Goal: Find specific page/section

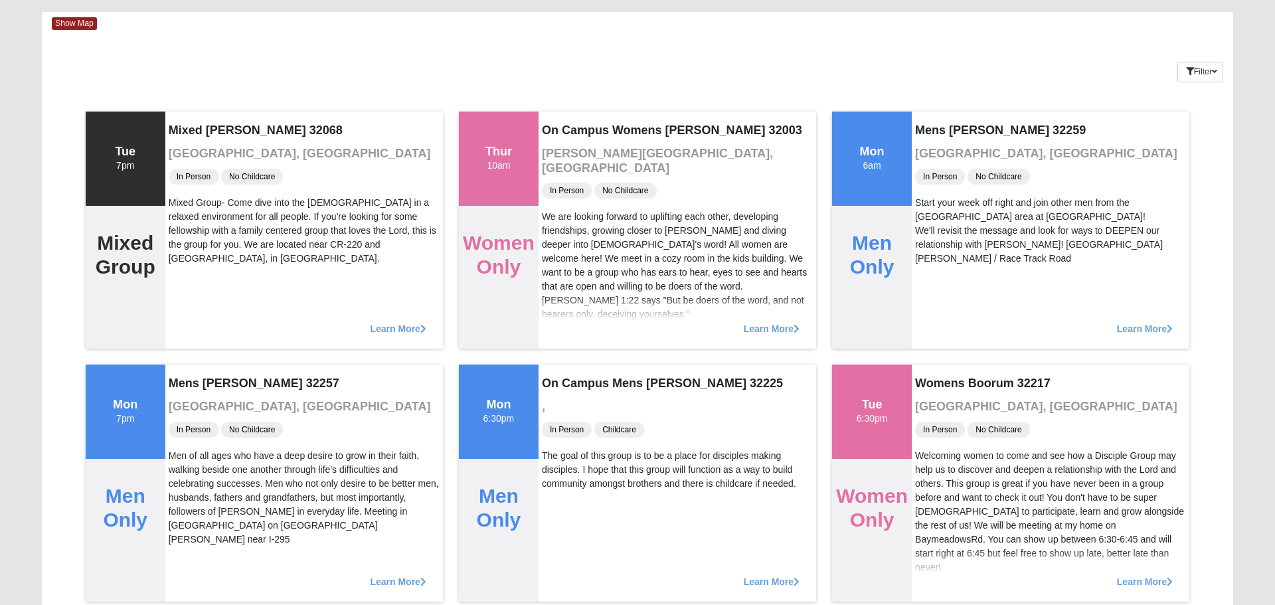
scroll to position [56, 0]
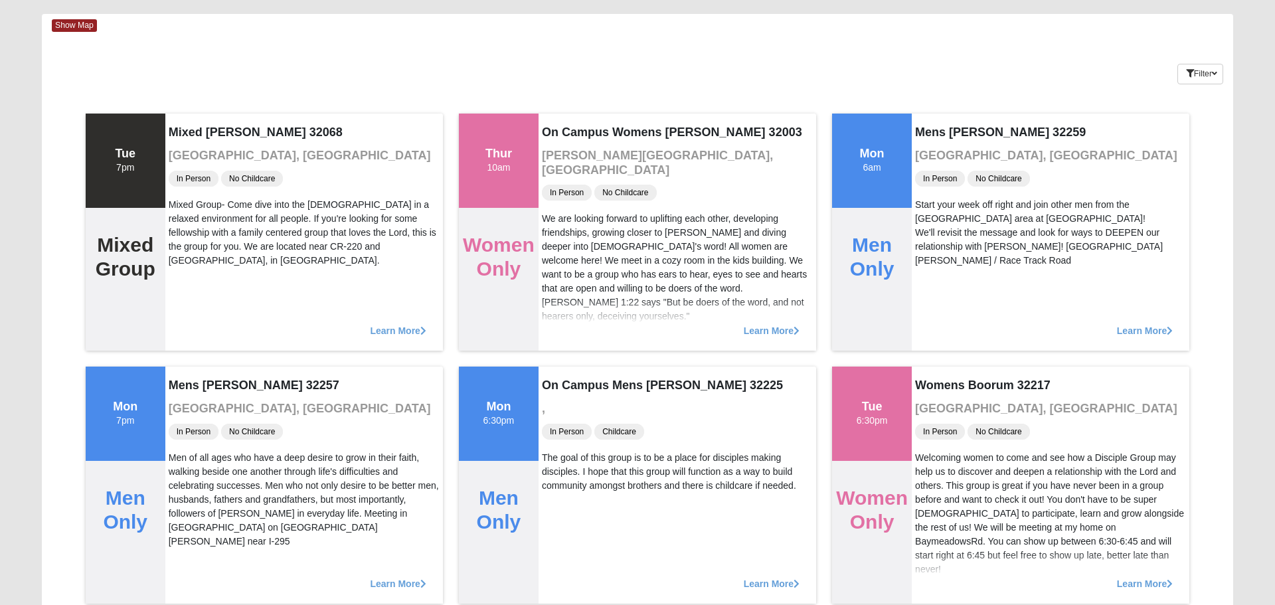
click at [62, 31] on span "Show Map" at bounding box center [74, 25] width 45 height 13
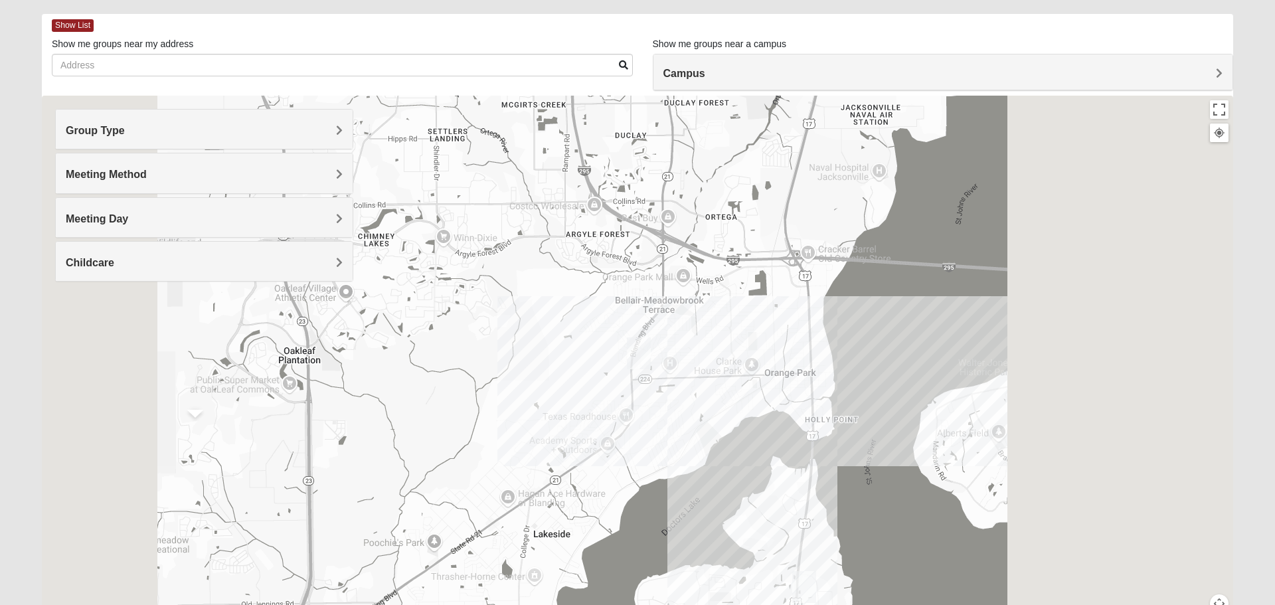
click at [70, 25] on span "Show List" at bounding box center [73, 25] width 42 height 13
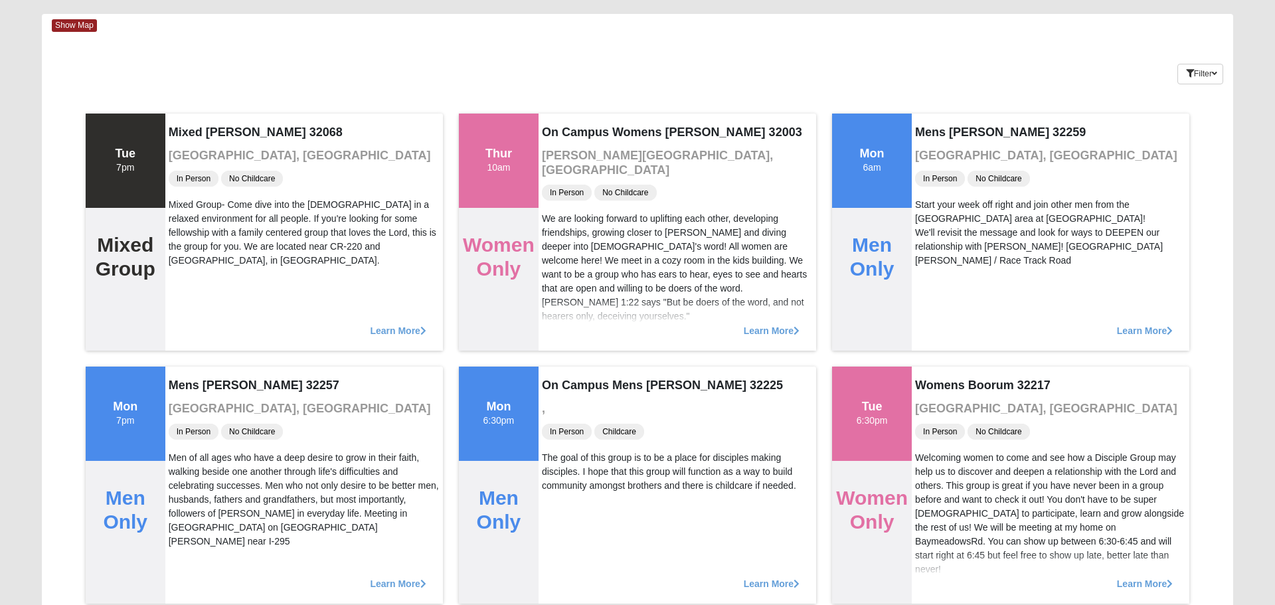
click at [68, 26] on span "Show Map" at bounding box center [74, 25] width 45 height 13
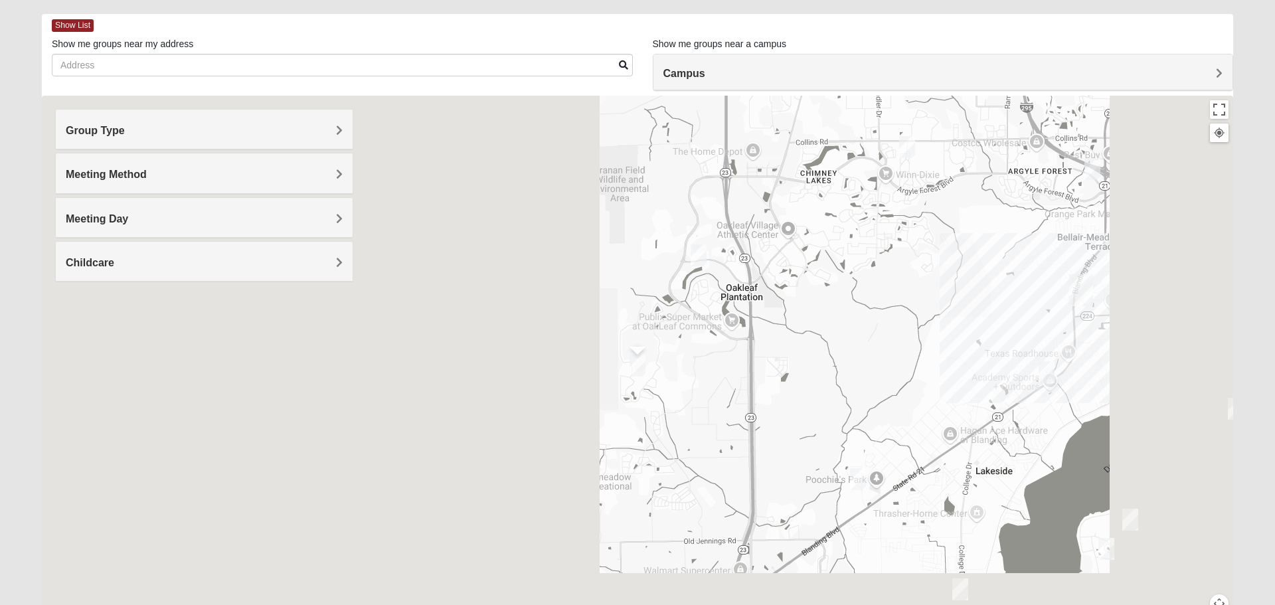
click at [341, 137] on div "Group Type" at bounding box center [204, 129] width 297 height 39
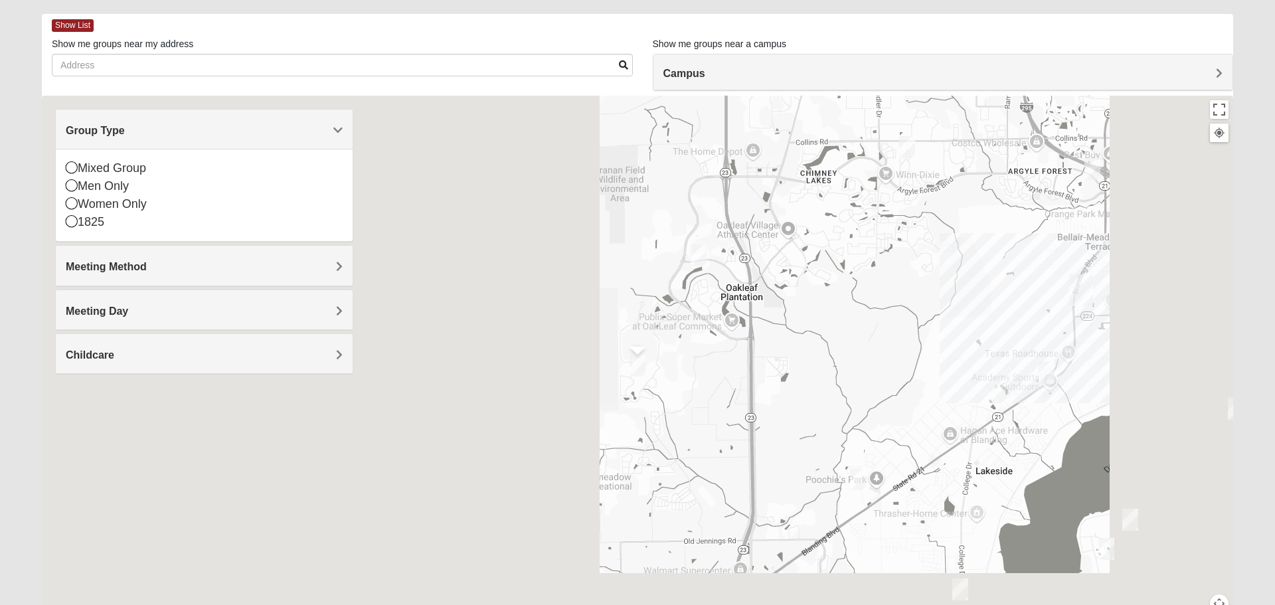
click at [71, 224] on icon at bounding box center [72, 221] width 12 height 12
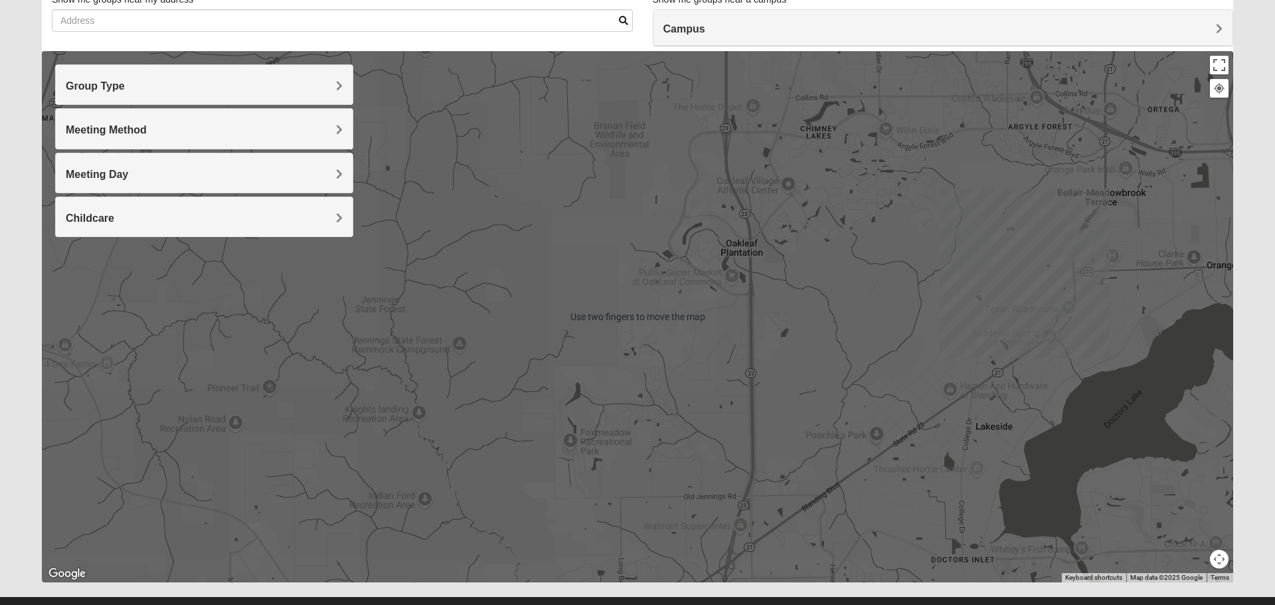
scroll to position [126, 0]
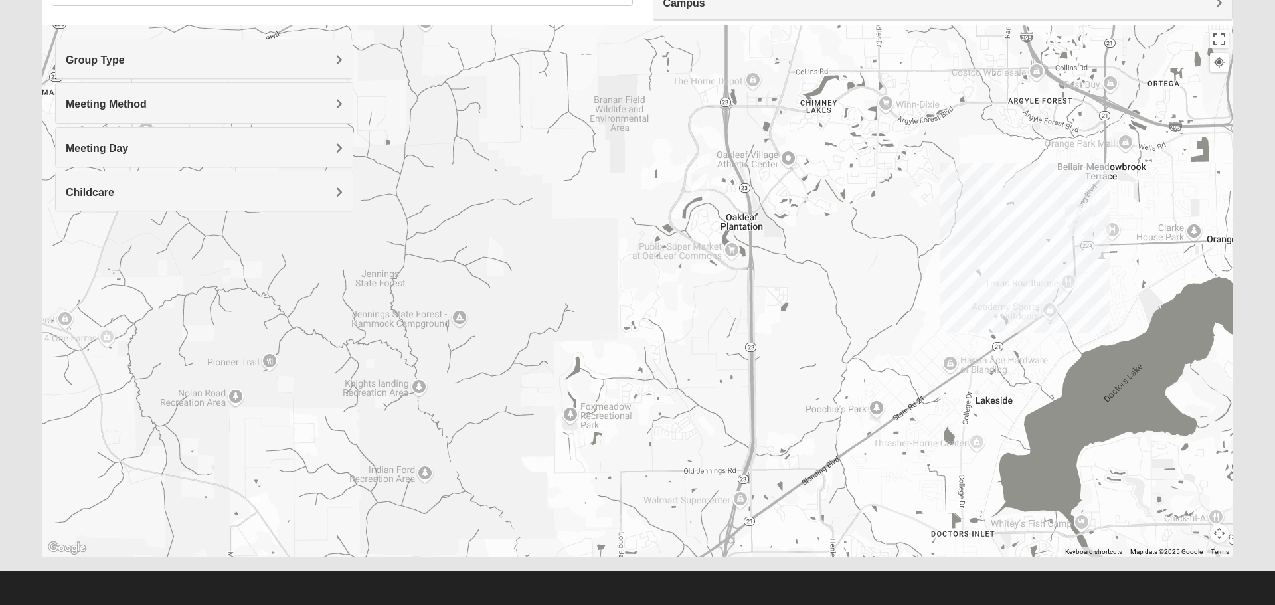
click at [1221, 536] on button "Map camera controls" at bounding box center [1219, 533] width 19 height 19
click at [1195, 511] on button "Move right" at bounding box center [1196, 510] width 19 height 19
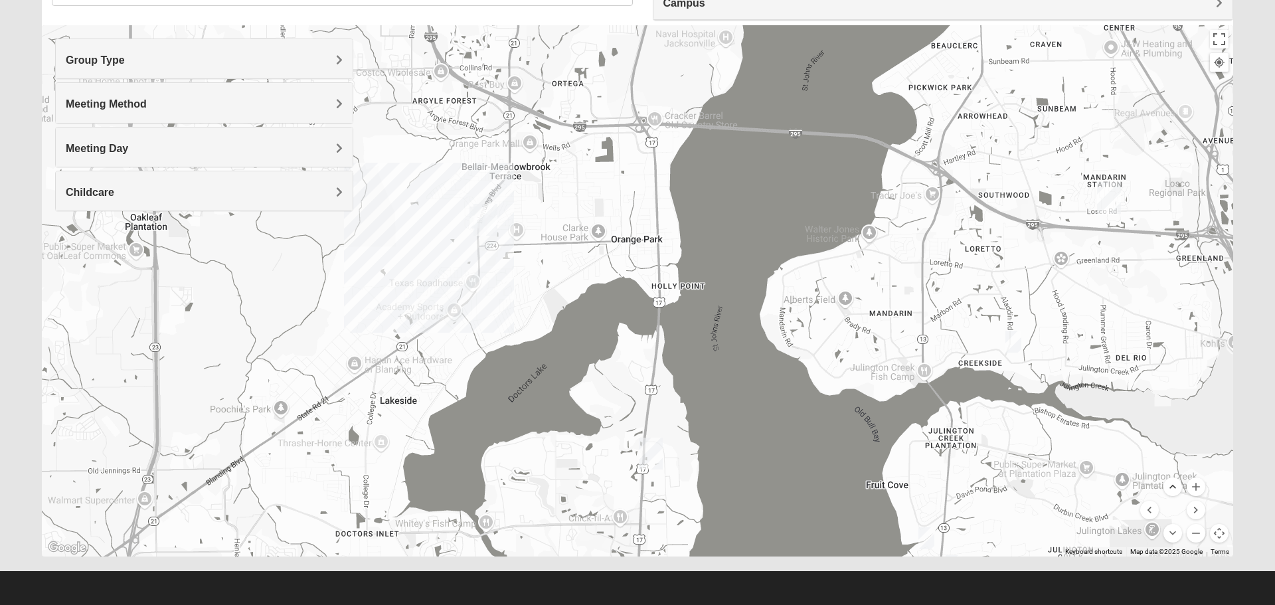
click at [1179, 485] on button "Move up" at bounding box center [1173, 487] width 19 height 19
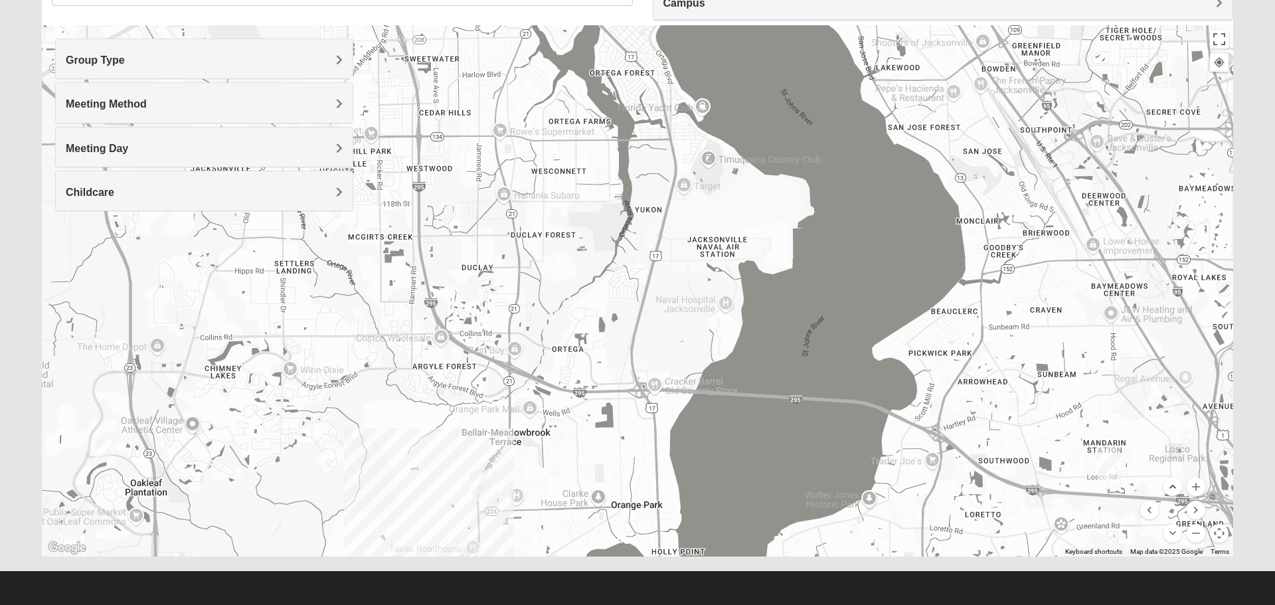
click at [1172, 484] on button "Move up" at bounding box center [1173, 487] width 19 height 19
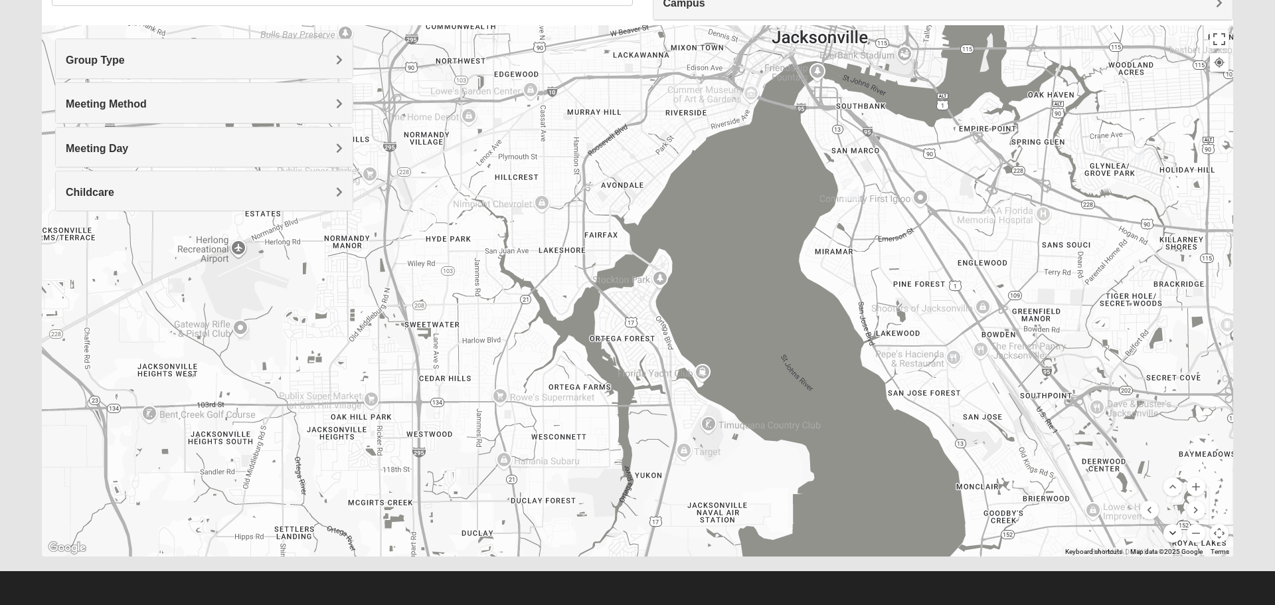
click at [1178, 533] on button "Move down" at bounding box center [1173, 533] width 19 height 19
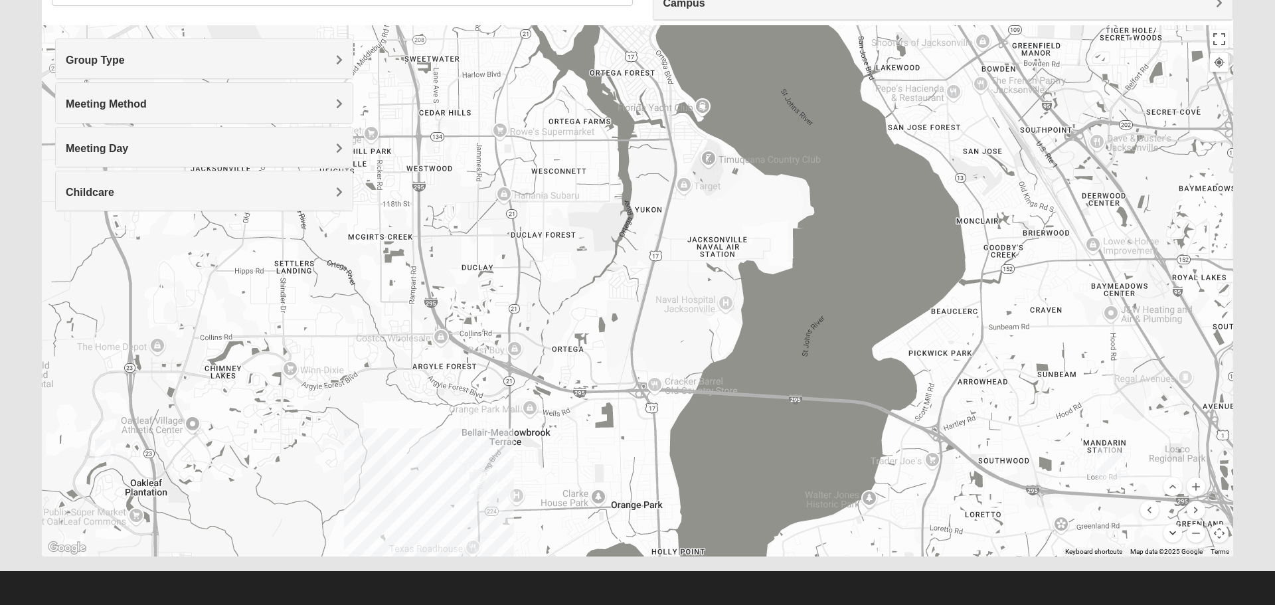
click at [1178, 531] on button "Move down" at bounding box center [1173, 533] width 19 height 19
